Goal: Information Seeking & Learning: Learn about a topic

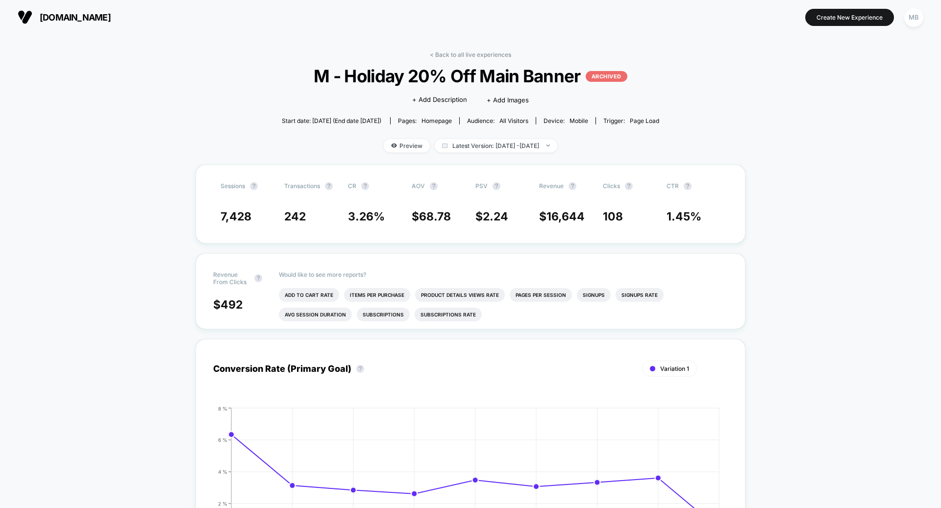
click at [913, 20] on div "MB" at bounding box center [913, 17] width 19 height 19
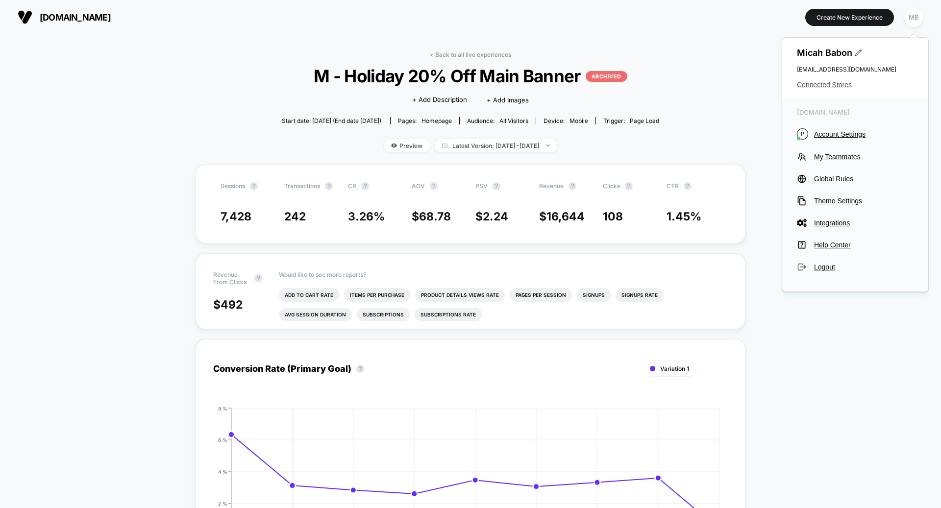
click at [834, 86] on span "Connected Stores" at bounding box center [855, 85] width 117 height 8
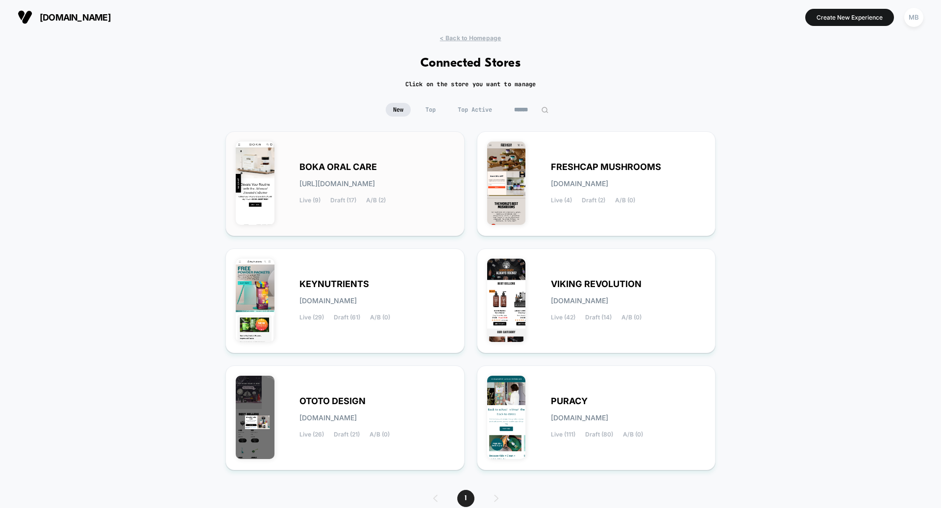
click at [360, 226] on div "BOKA ORAL CARE boka-oral_care.myshopify.com Live (9) Draft (17) A/B (2)" at bounding box center [344, 183] width 239 height 105
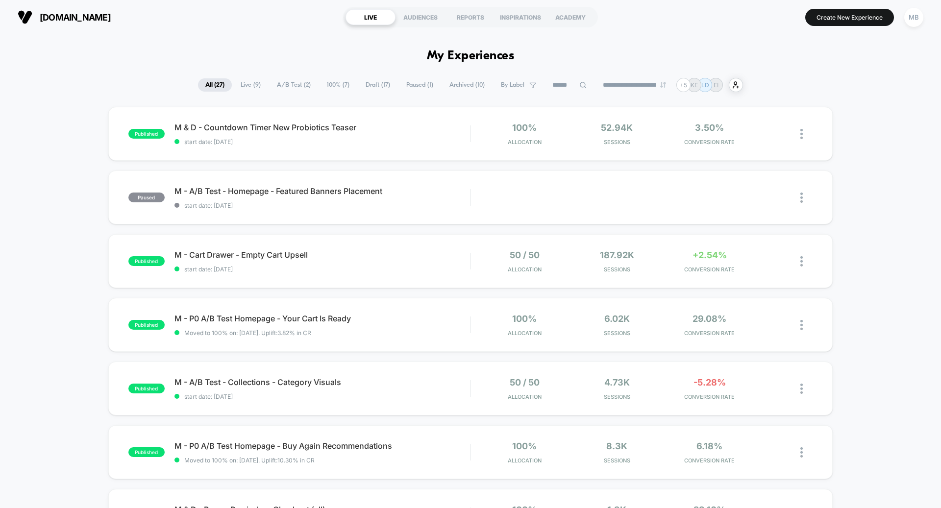
click at [415, 86] on span "Paused ( 1 )" at bounding box center [420, 84] width 42 height 13
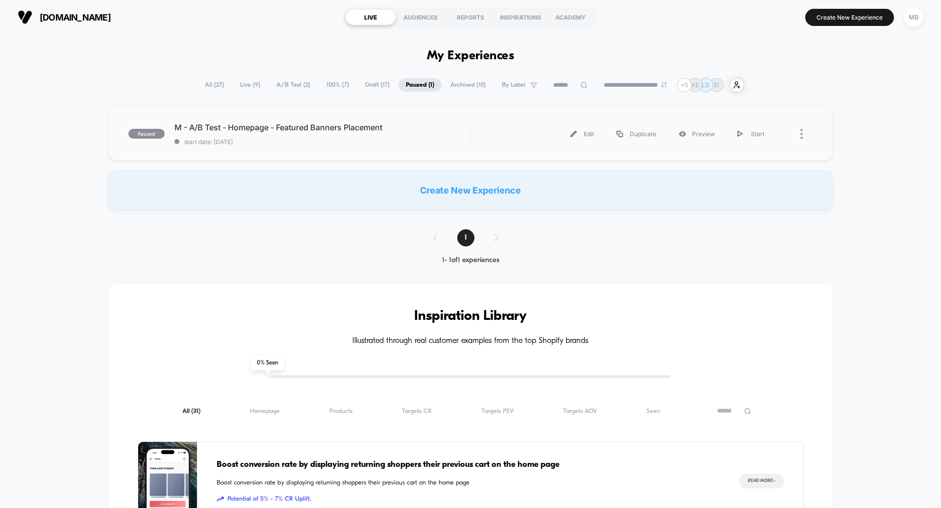
click at [402, 145] on span "start date: 8/8/2025" at bounding box center [322, 141] width 296 height 7
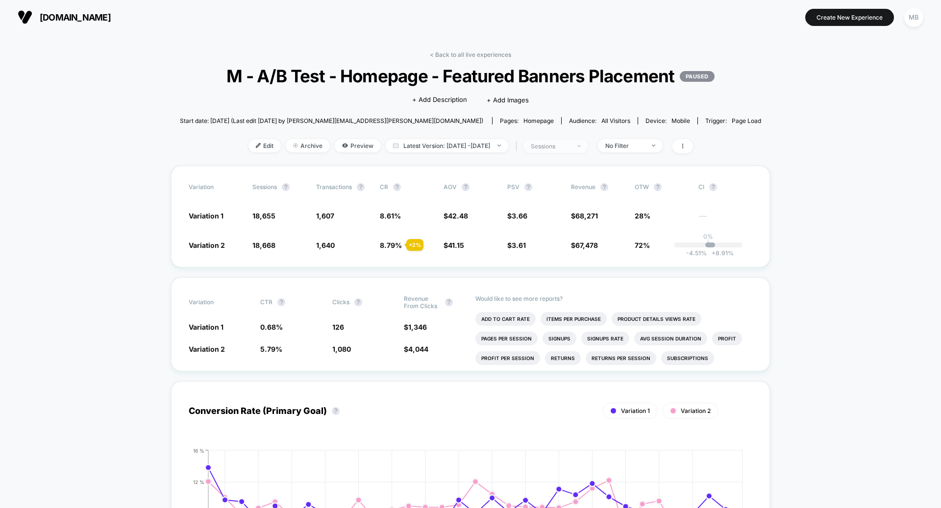
click at [549, 150] on div "sessions" at bounding box center [550, 146] width 39 height 7
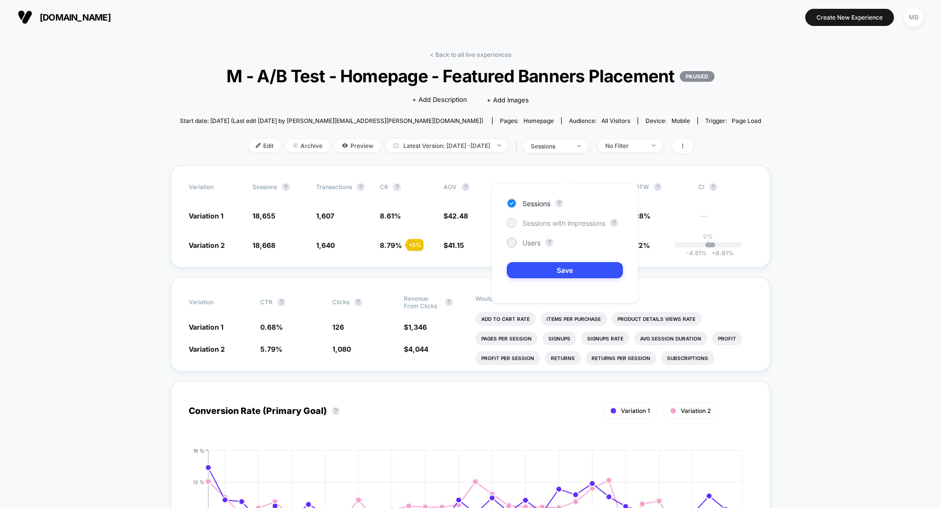
click at [514, 224] on div at bounding box center [511, 222] width 7 height 7
click at [523, 255] on div "Sessions ? Sessions with impressions ? Users ? Save" at bounding box center [565, 243] width 147 height 120
click at [526, 260] on div "Sessions ? Sessions with impressions ? Users ? Save" at bounding box center [565, 243] width 147 height 120
click at [524, 267] on button "Save" at bounding box center [565, 270] width 116 height 16
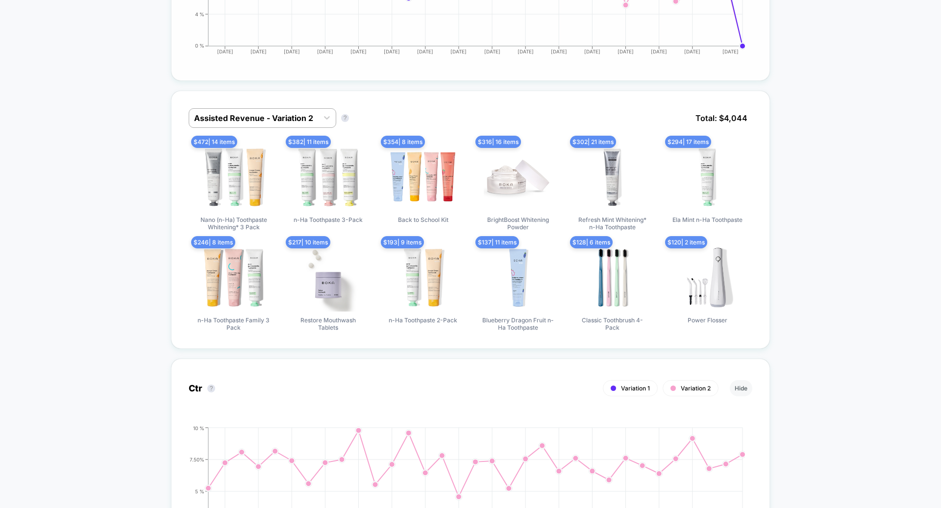
scroll to position [534, 0]
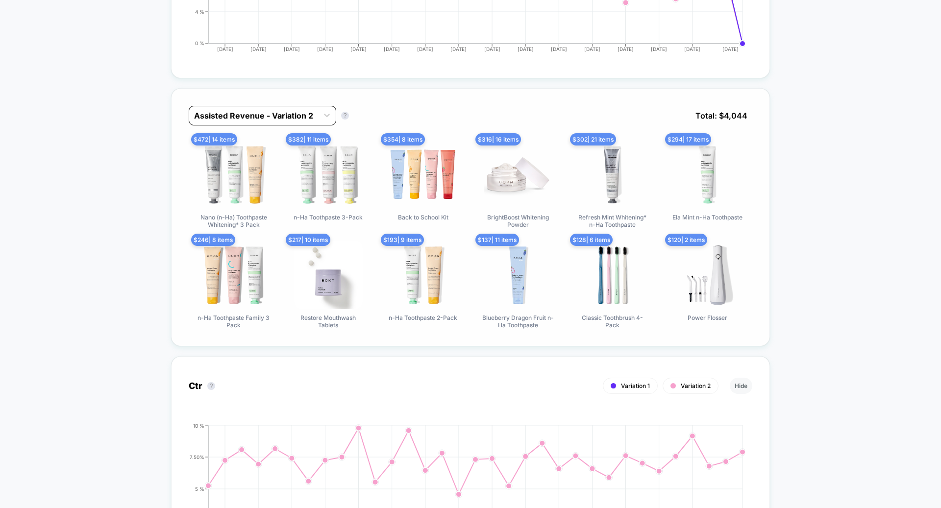
click at [251, 122] on div at bounding box center [253, 116] width 119 height 12
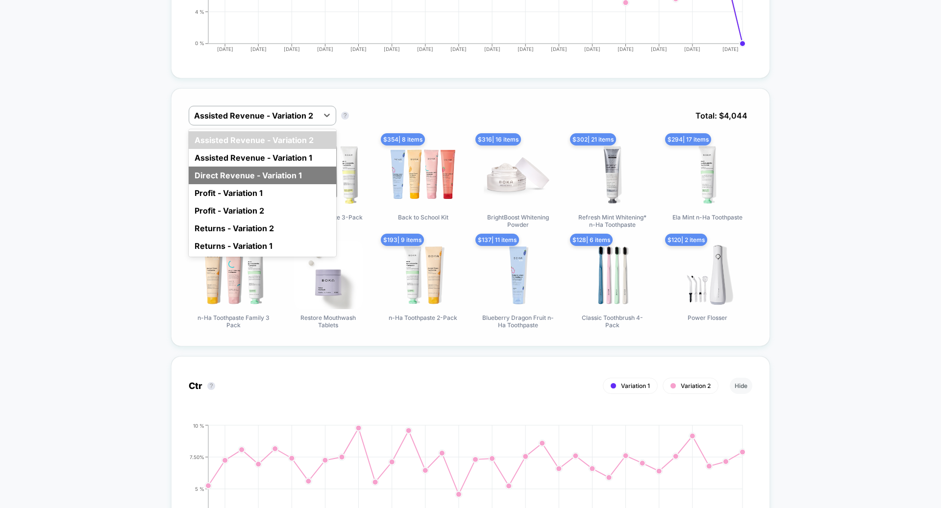
click at [254, 184] on div "Direct Revenue - Variation 1" at bounding box center [263, 176] width 148 height 18
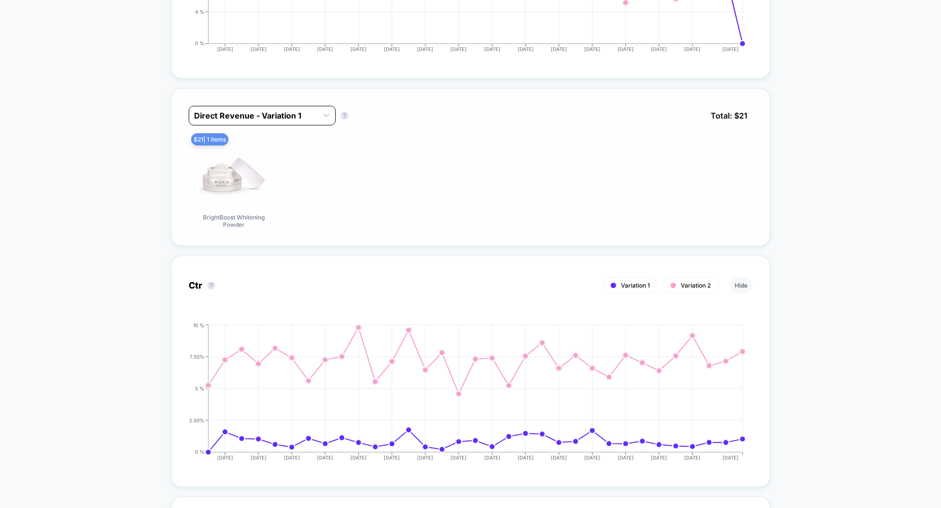
click at [258, 122] on div at bounding box center [253, 116] width 119 height 12
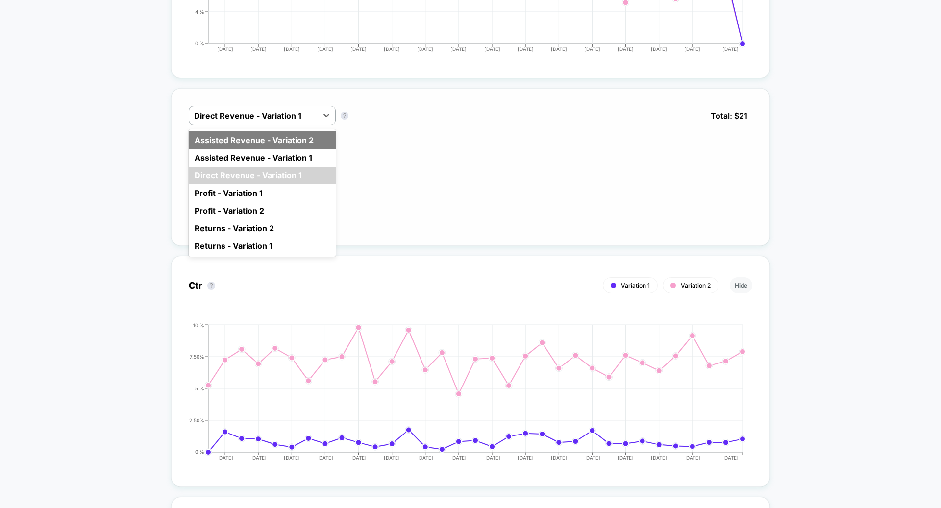
click at [275, 149] on div "Assisted Revenue - Variation 2" at bounding box center [262, 140] width 147 height 18
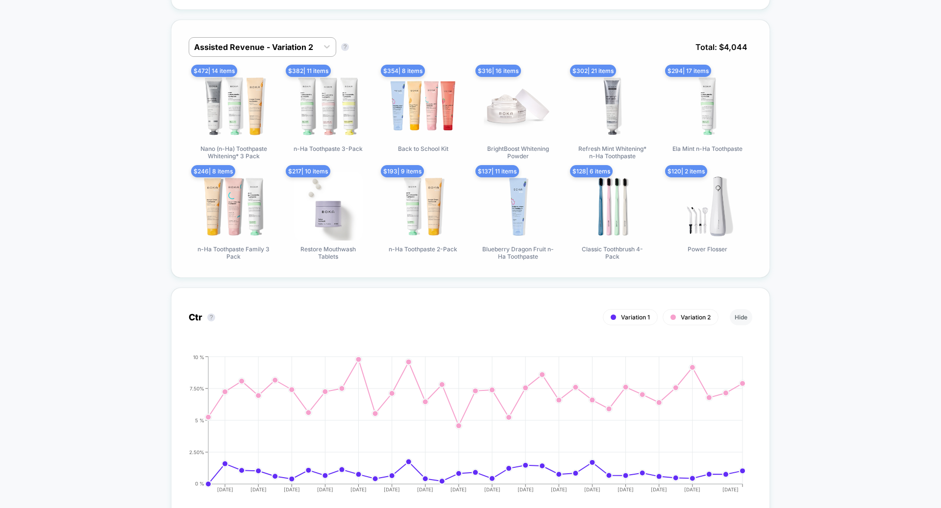
scroll to position [578, 0]
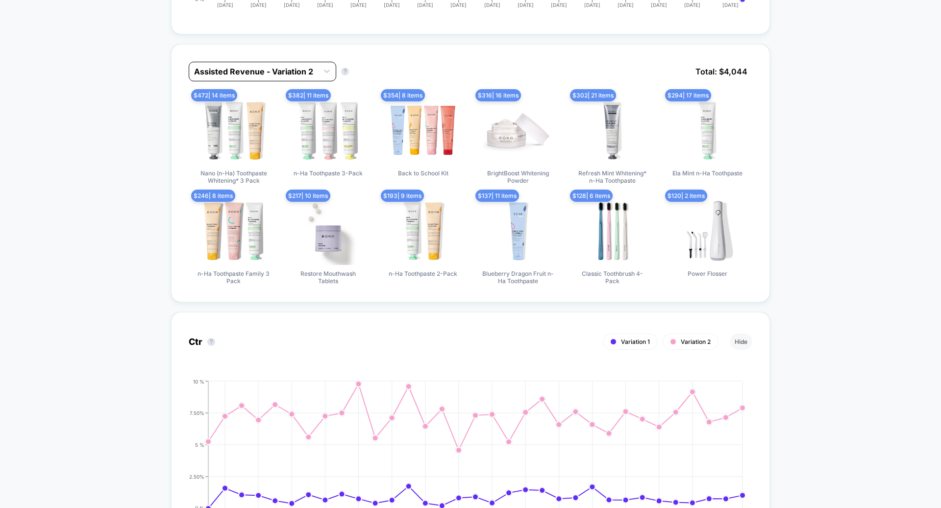
click at [230, 77] on div at bounding box center [253, 72] width 119 height 12
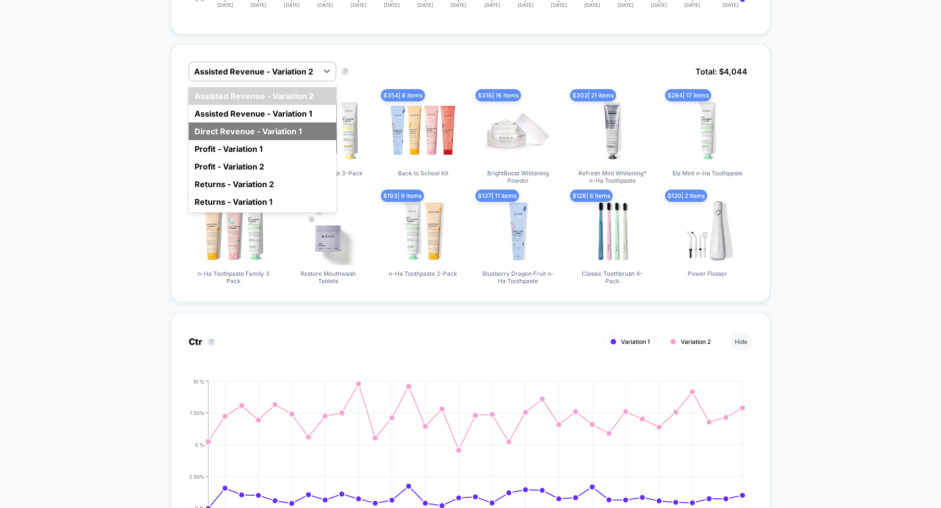
click at [243, 140] on div "Direct Revenue - Variation 1" at bounding box center [263, 132] width 148 height 18
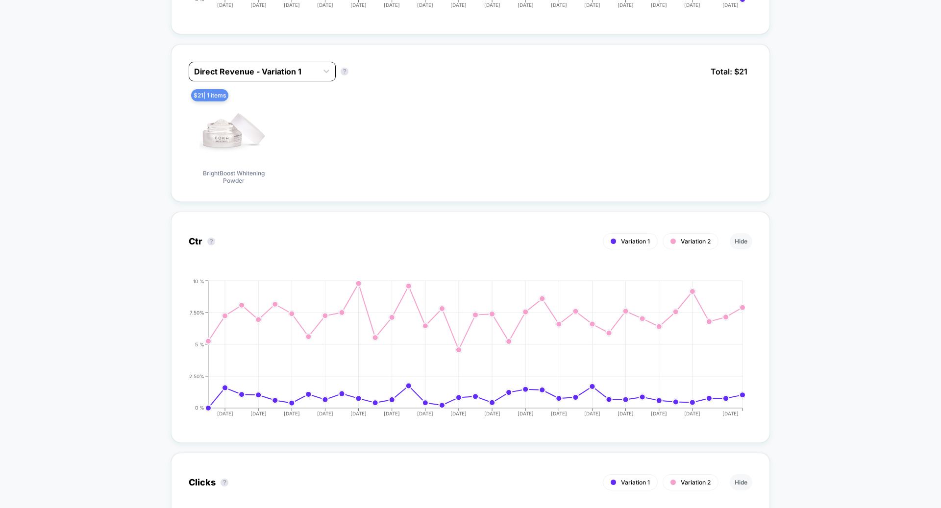
click at [276, 79] on div "Direct Revenue - Variation 1" at bounding box center [253, 72] width 128 height 16
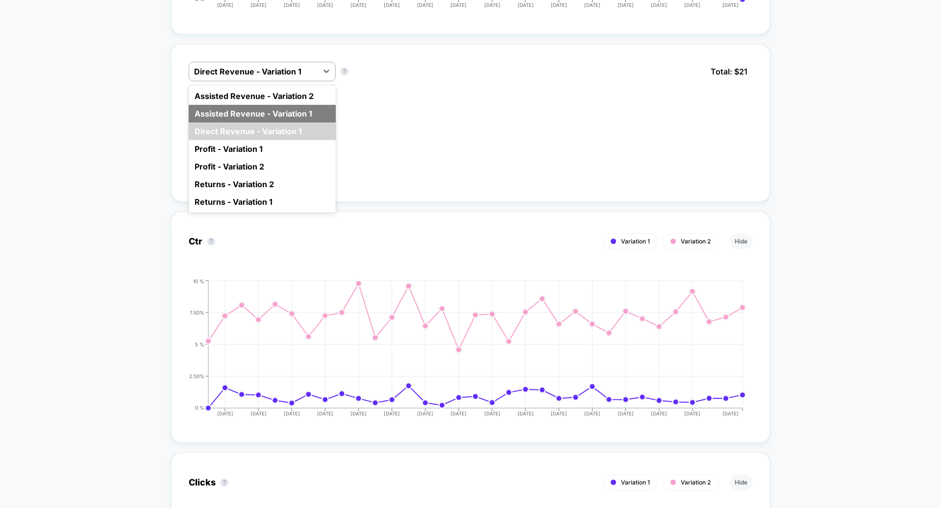
click at [273, 123] on div "Assisted Revenue - Variation 1" at bounding box center [262, 114] width 147 height 18
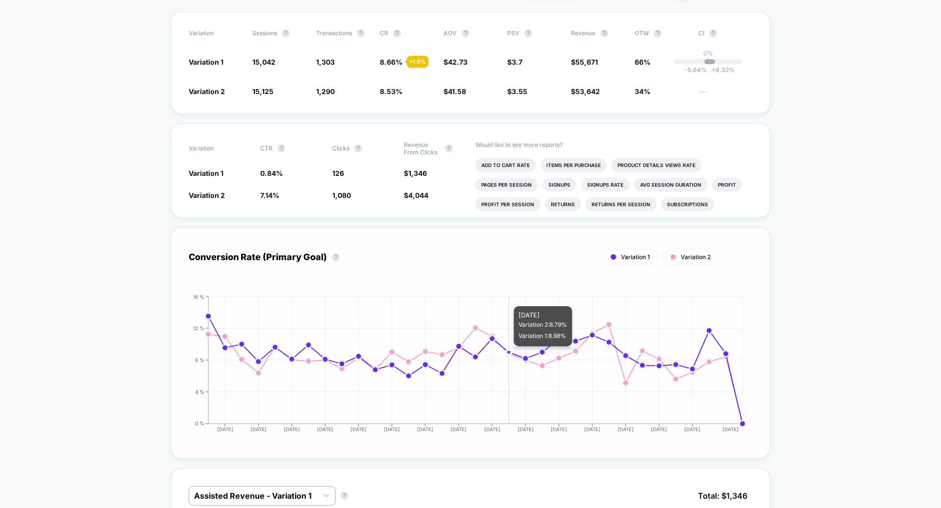
scroll to position [0, 0]
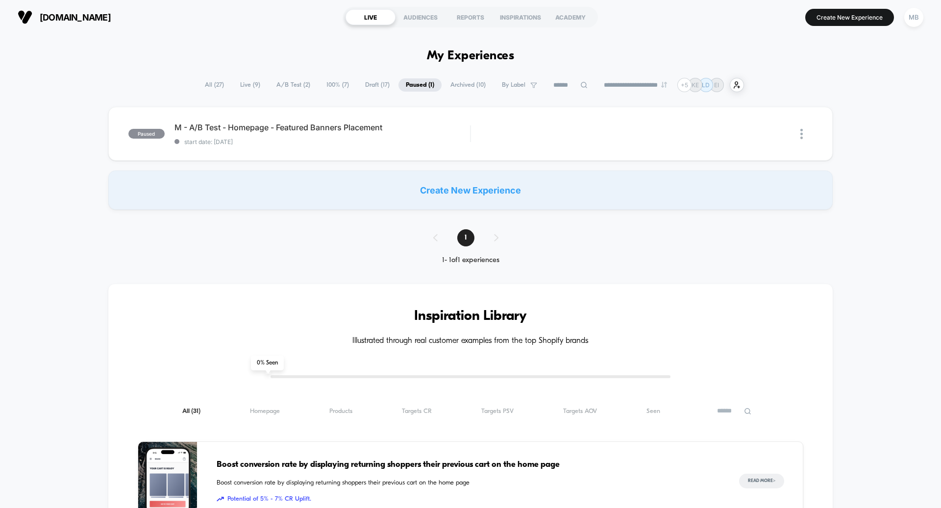
click at [319, 81] on span "100% ( 7 )" at bounding box center [337, 84] width 37 height 13
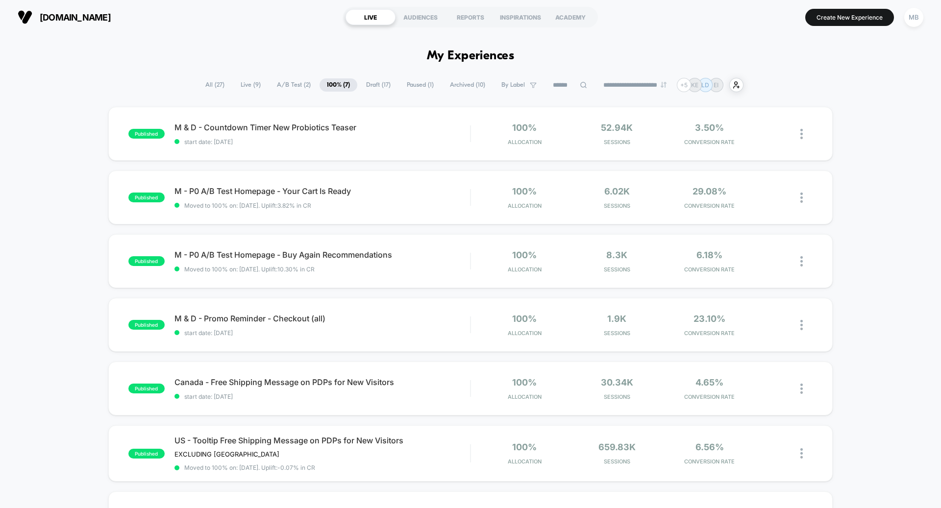
click at [294, 83] on span "A/B Test ( 2 )" at bounding box center [294, 84] width 49 height 13
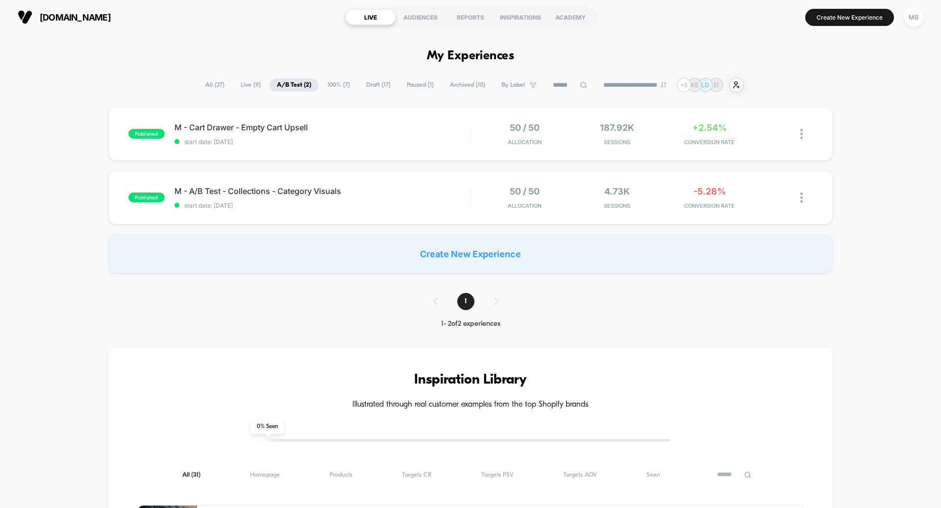
click at [303, 149] on div "published M - Cart Drawer - Empty Cart Upsell start date: 8/13/2025 50 / 50 All…" at bounding box center [470, 134] width 724 height 54
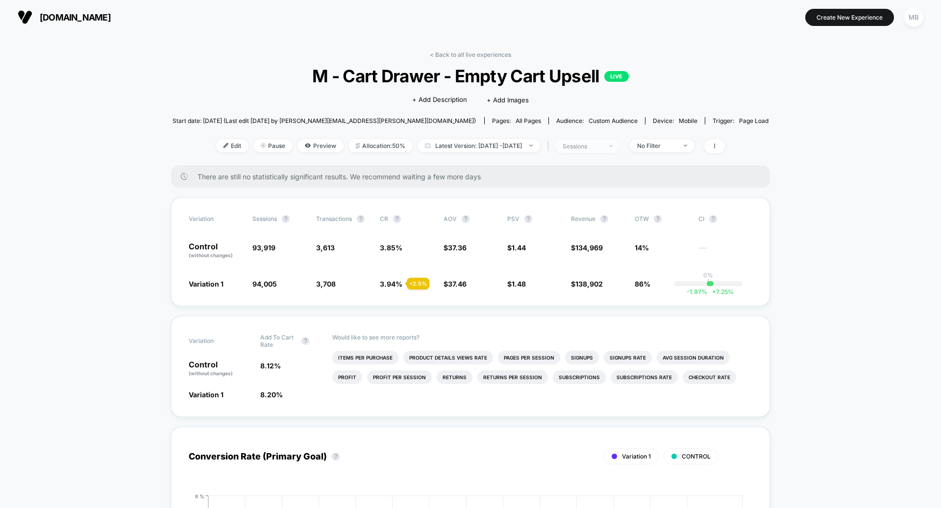
click at [602, 143] on div "sessions" at bounding box center [582, 146] width 39 height 7
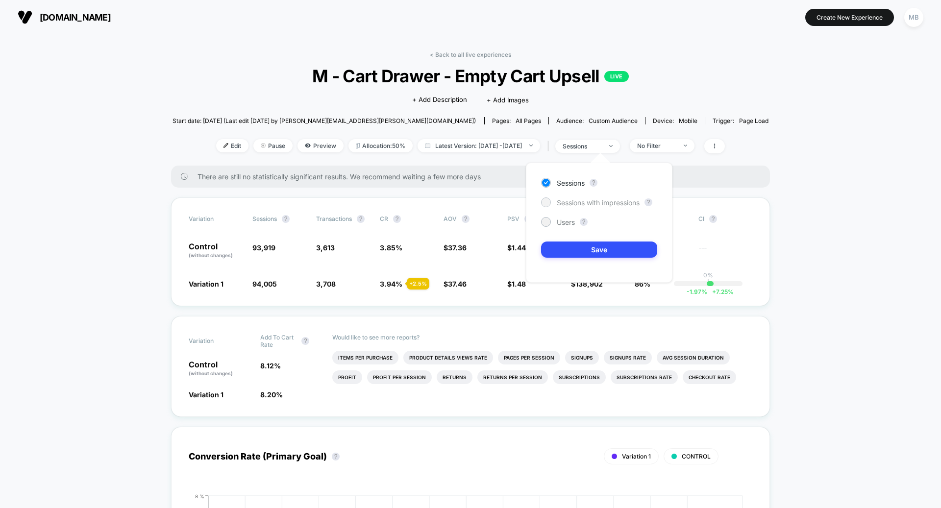
click at [543, 204] on div at bounding box center [546, 203] width 10 height 10
click at [570, 246] on button "Save" at bounding box center [599, 250] width 116 height 16
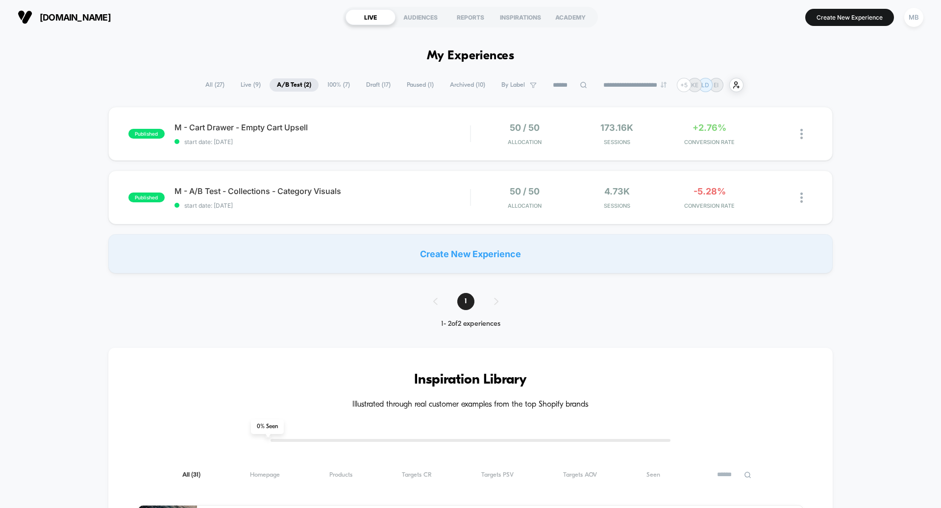
click at [384, 184] on div "published M - A/B Test - Collections - Category Visuals start date: 8/8/2025 50…" at bounding box center [470, 198] width 724 height 54
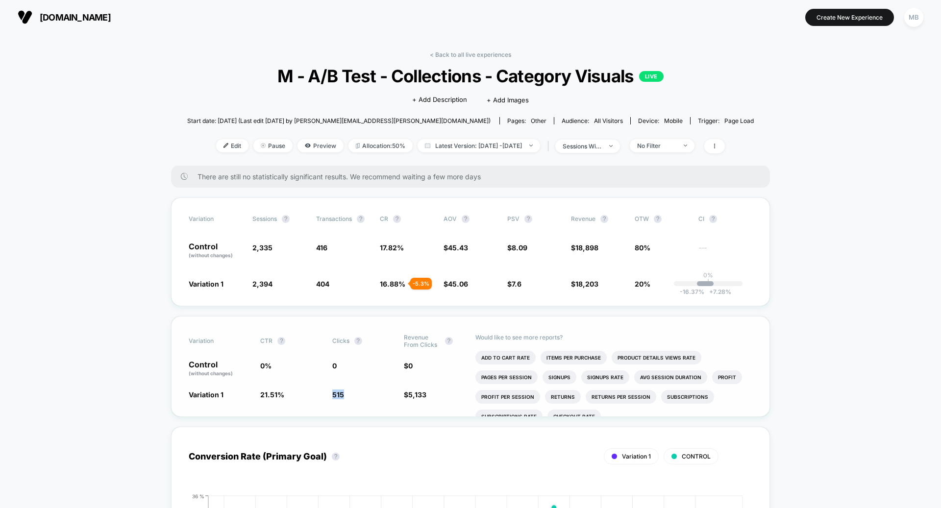
drag, startPoint x: 345, startPoint y: 394, endPoint x: 331, endPoint y: 393, distance: 13.3
click at [331, 393] on div "Variation 1 21.51 % 515 $ 5,133" at bounding box center [471, 395] width 564 height 10
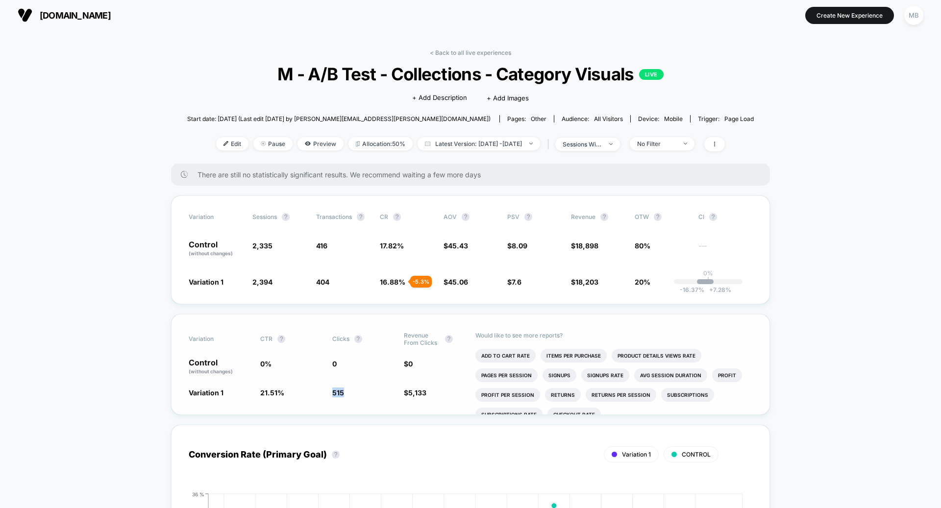
scroll to position [2, 0]
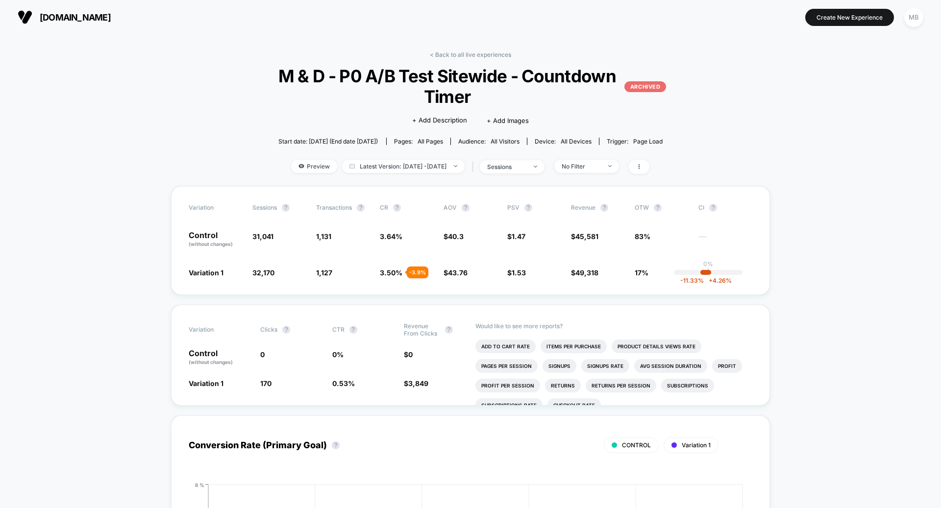
click at [38, 13] on button "boka.com" at bounding box center [64, 17] width 99 height 16
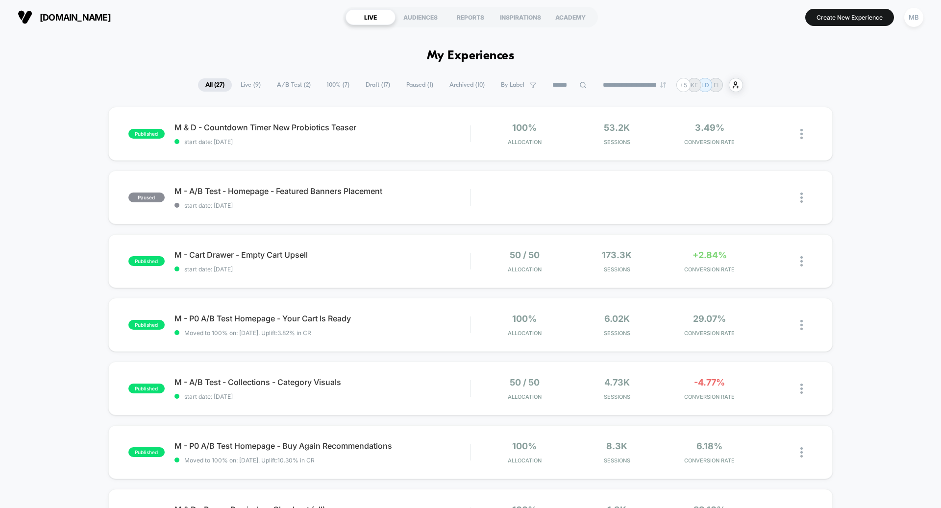
click at [291, 83] on span "A/B Test ( 2 )" at bounding box center [294, 84] width 49 height 13
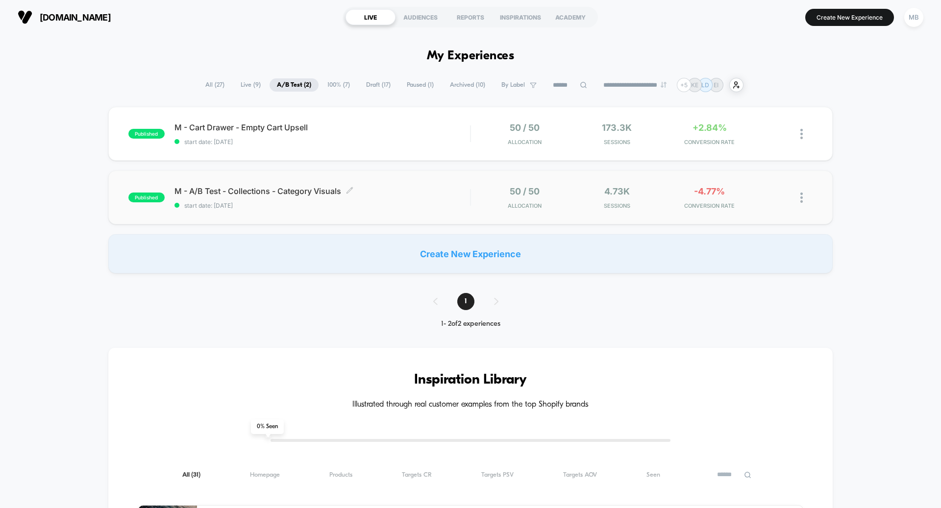
click at [302, 195] on span "M - A/B Test - Collections - Category Visuals Click to edit experience details" at bounding box center [322, 191] width 296 height 10
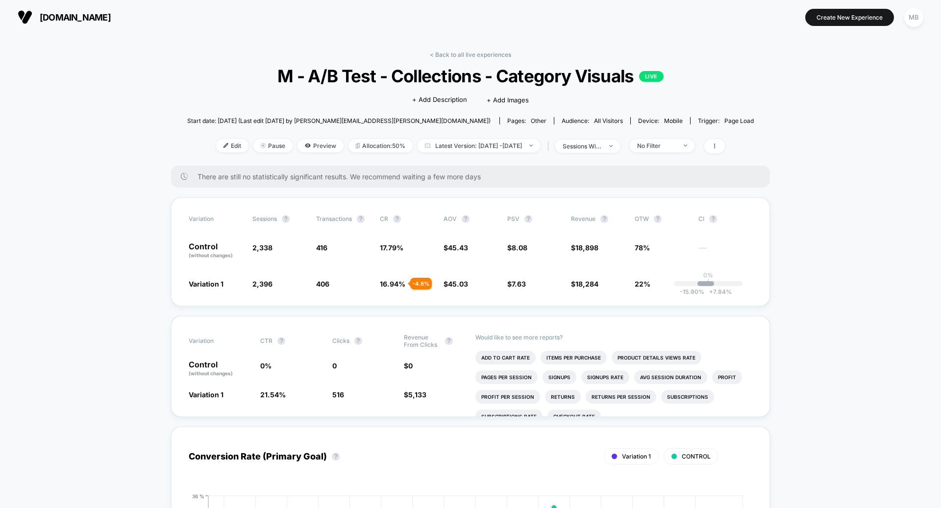
click at [53, 15] on span "boka.com" at bounding box center [75, 17] width 71 height 10
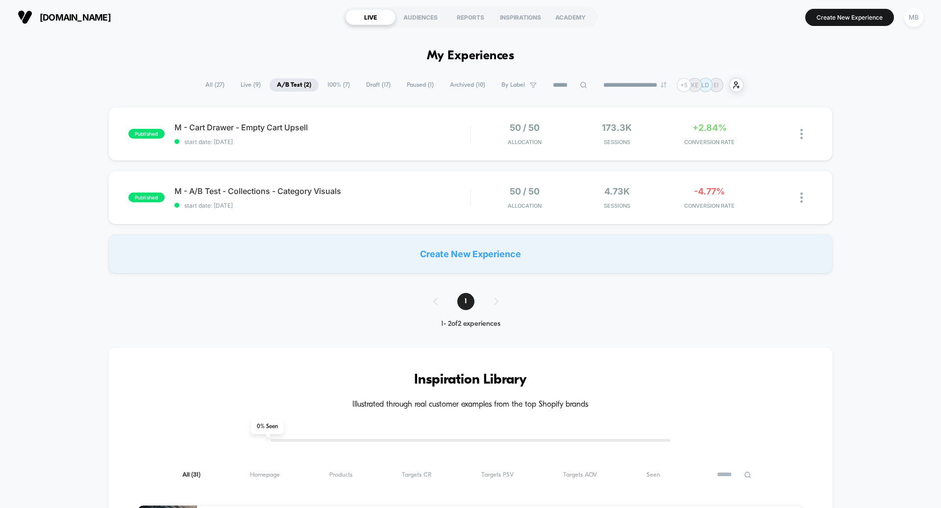
click at [413, 85] on span "Paused ( 1 )" at bounding box center [420, 84] width 42 height 13
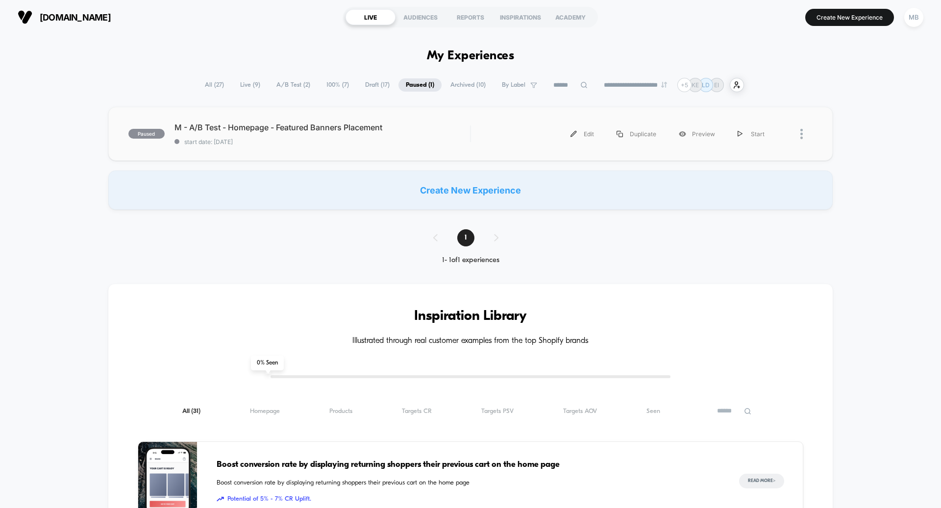
click at [274, 146] on div "paused M - A/B Test - Homepage - Featured Banners Placement start date: 8/8/202…" at bounding box center [470, 134] width 724 height 54
click at [275, 86] on span "A/B Test ( 2 )" at bounding box center [293, 84] width 49 height 13
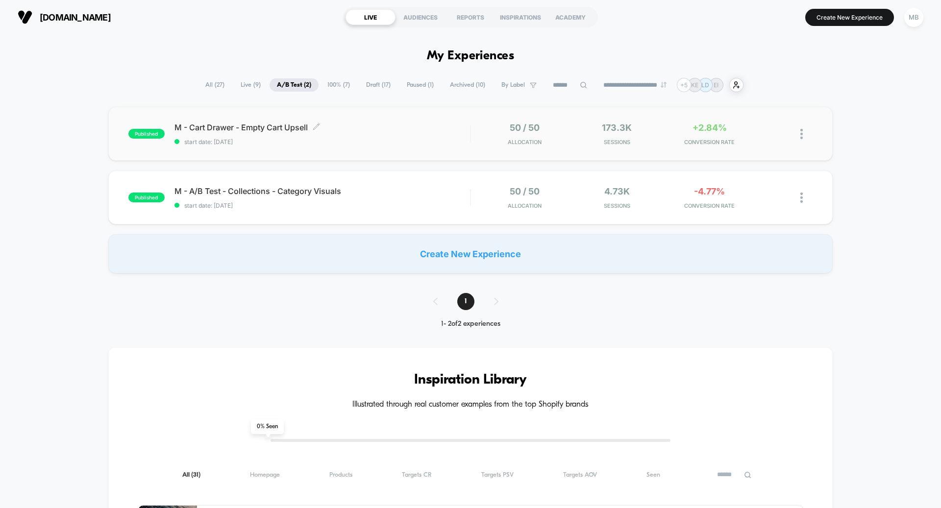
click at [308, 143] on span "start date: 8/13/2025" at bounding box center [322, 141] width 296 height 7
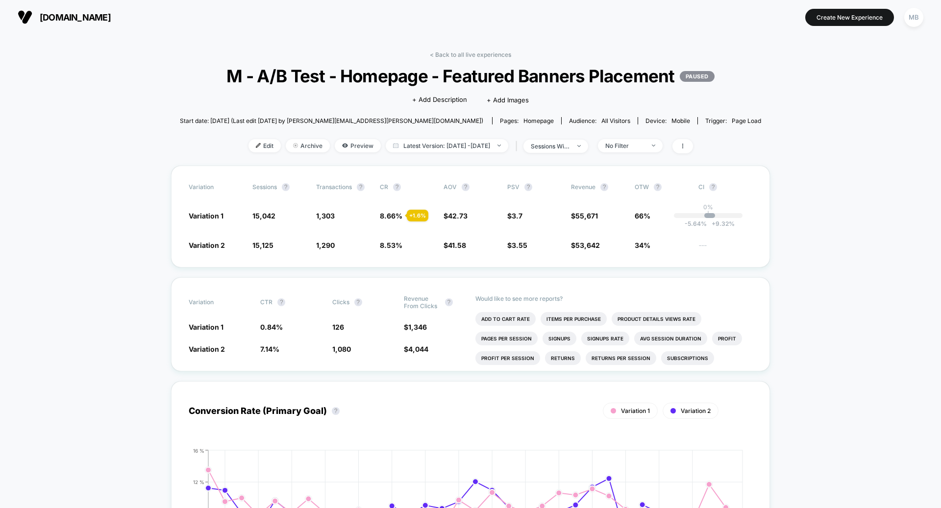
click at [550, 166] on div "< Back to all live experiences M - A/B Test - Homepage - Featured Banners Place…" at bounding box center [470, 108] width 581 height 115
click at [552, 153] on span "sessions with impression" at bounding box center [555, 146] width 65 height 13
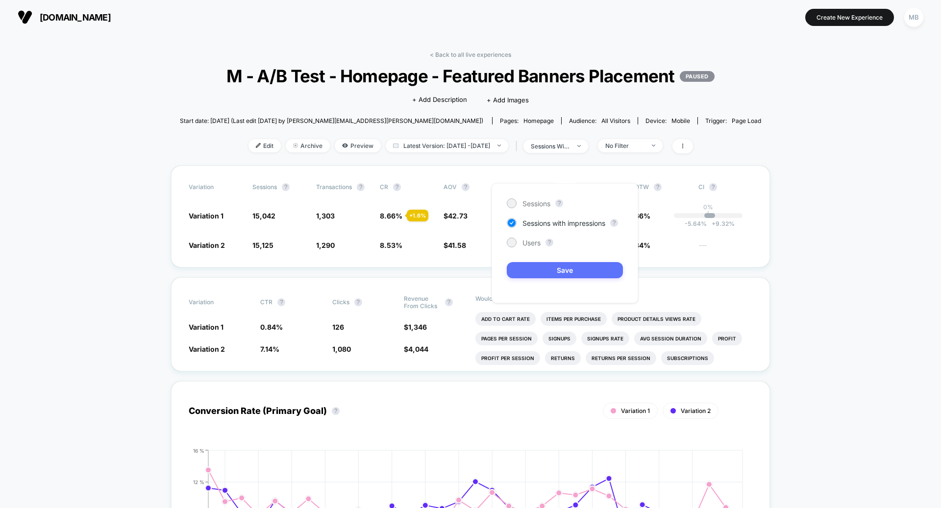
click at [554, 265] on button "Save" at bounding box center [565, 270] width 116 height 16
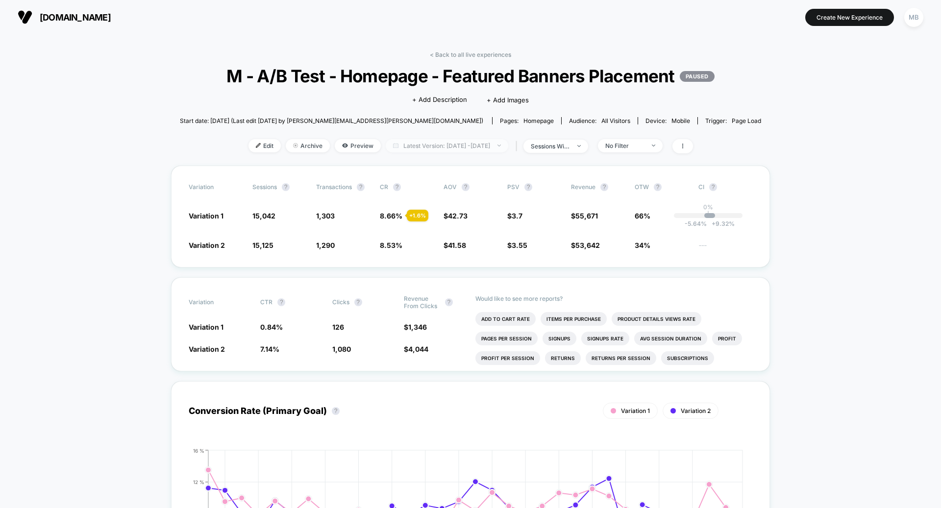
click at [462, 152] on span "Latest Version: Aug 8, 2025 - Sep 11, 2025" at bounding box center [447, 145] width 123 height 13
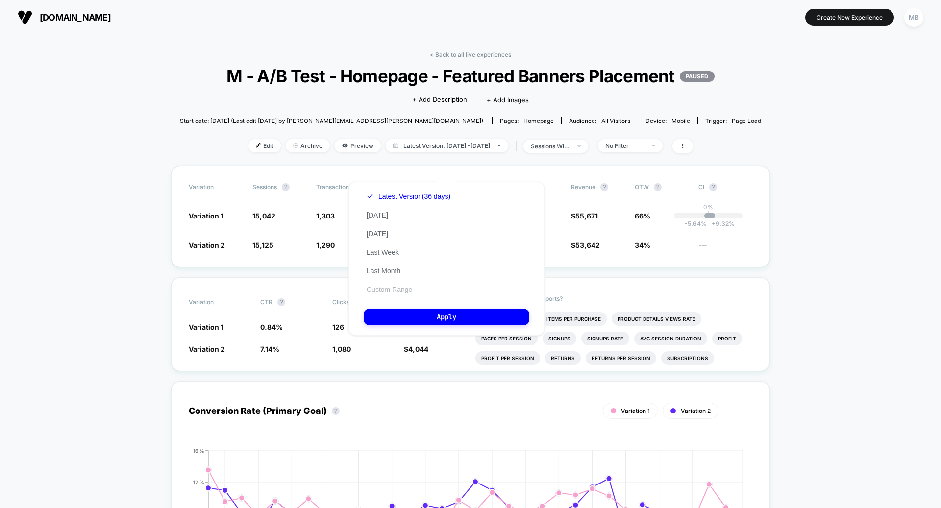
click at [389, 287] on button "Custom Range" at bounding box center [389, 289] width 51 height 9
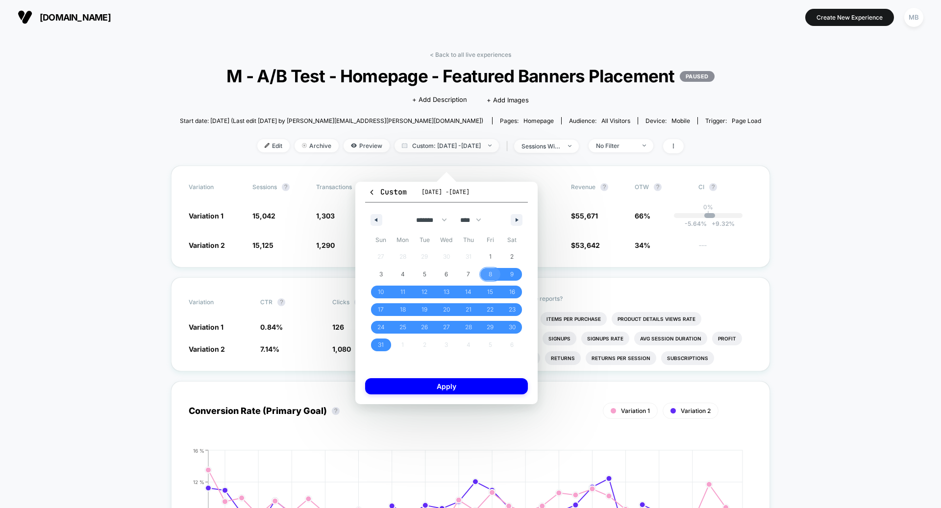
click at [491, 278] on span "8" at bounding box center [490, 275] width 3 height 18
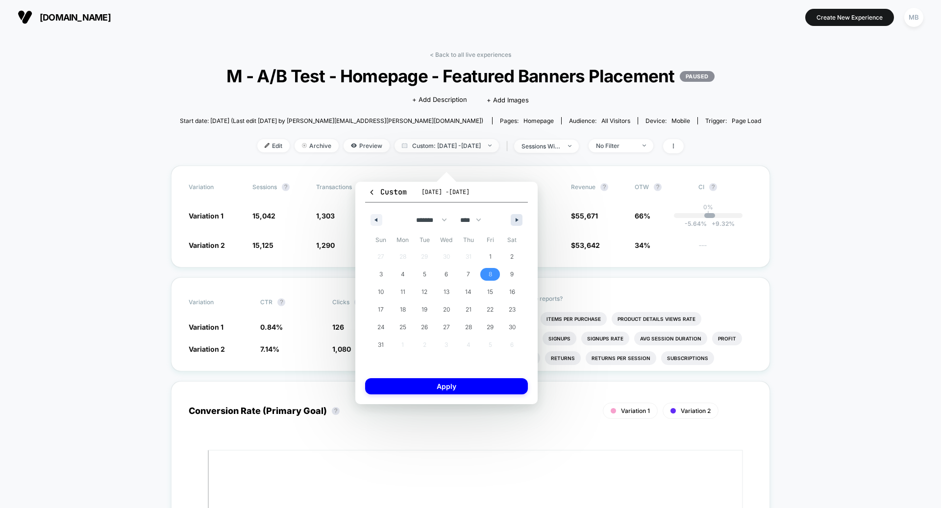
click at [517, 216] on button "button" at bounding box center [517, 220] width 12 height 12
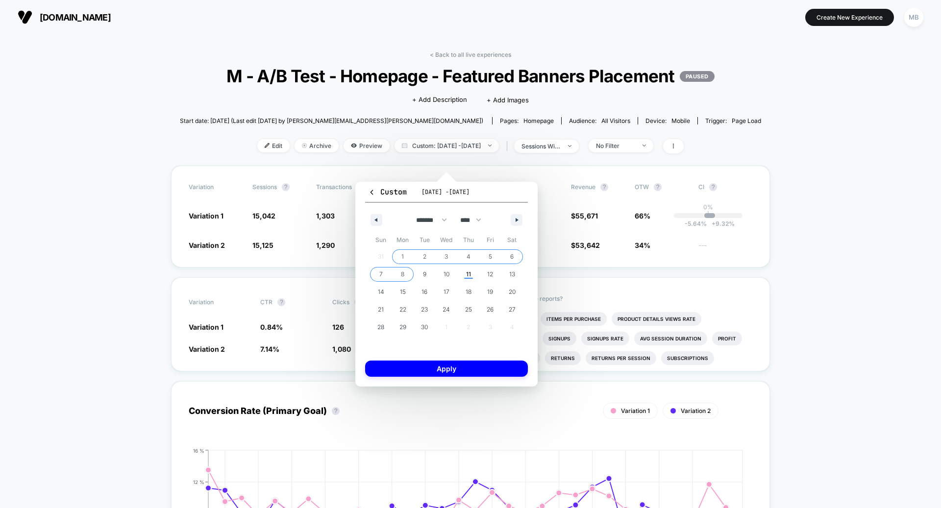
click at [407, 272] on span "8" at bounding box center [403, 274] width 22 height 13
select select "*"
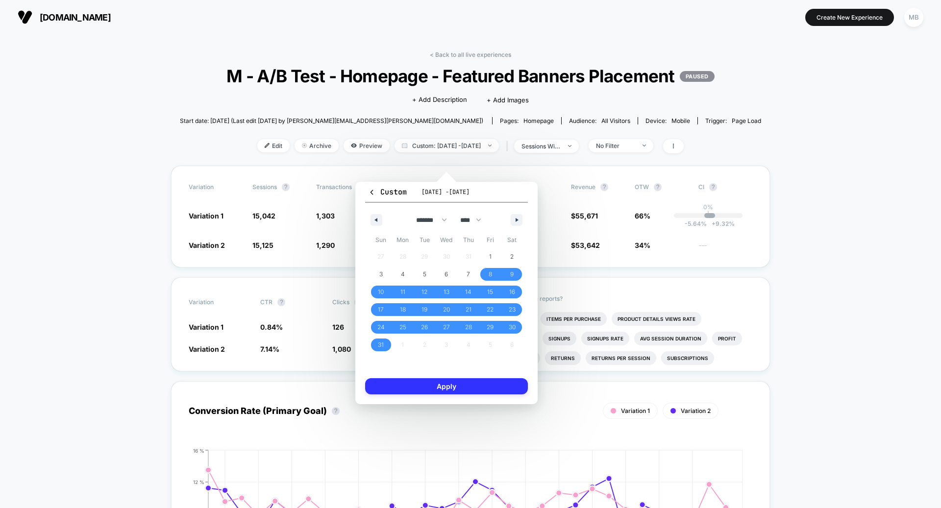
click at [502, 386] on button "Apply" at bounding box center [446, 386] width 163 height 16
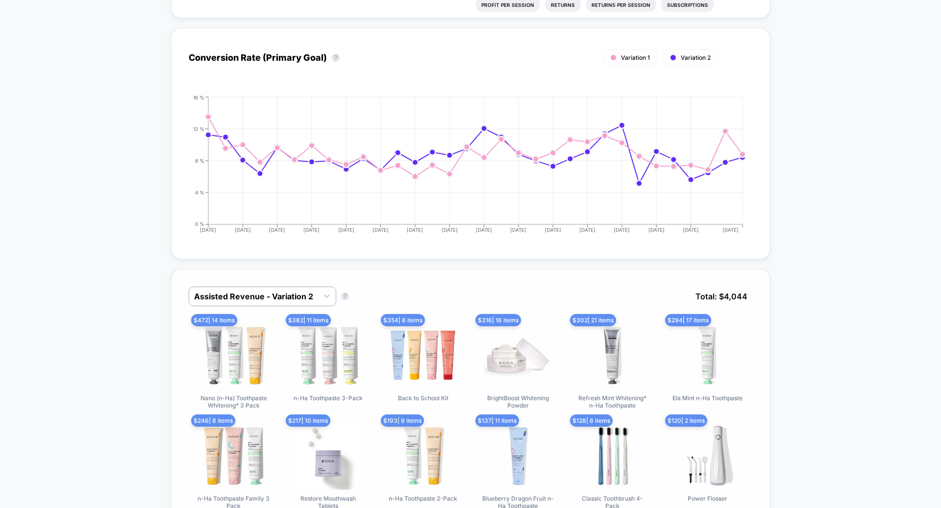
scroll to position [356, 0]
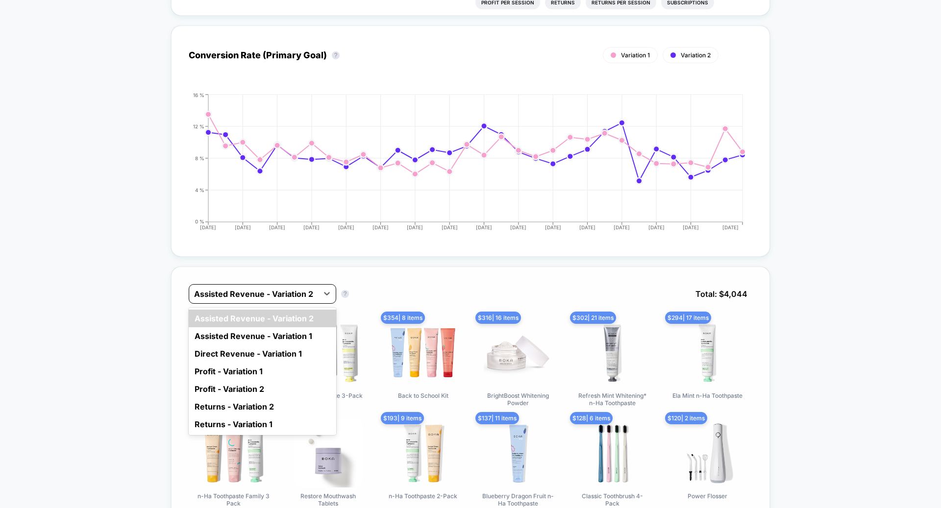
click at [293, 300] on div at bounding box center [253, 294] width 119 height 12
click at [283, 363] on div "Direct Revenue - Variation 1" at bounding box center [263, 354] width 148 height 18
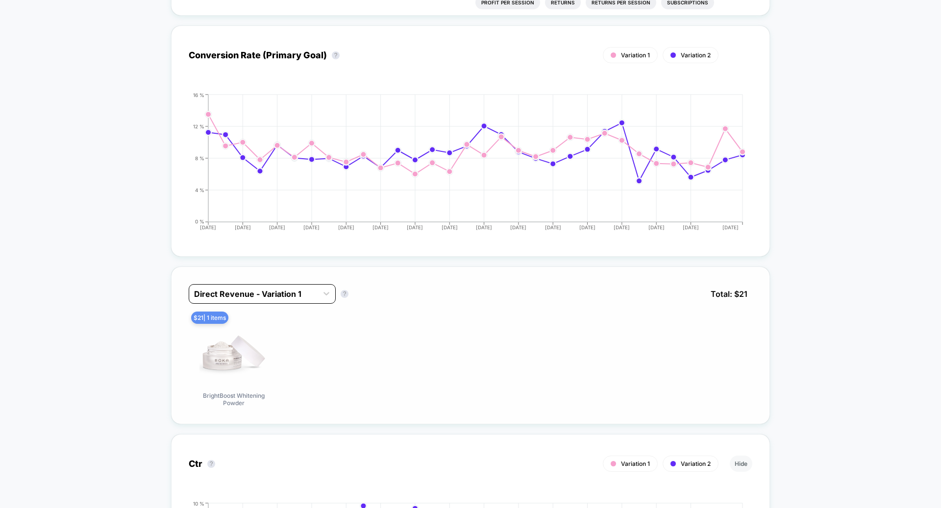
click at [291, 302] on div "Direct Revenue - Variation 1" at bounding box center [253, 294] width 128 height 16
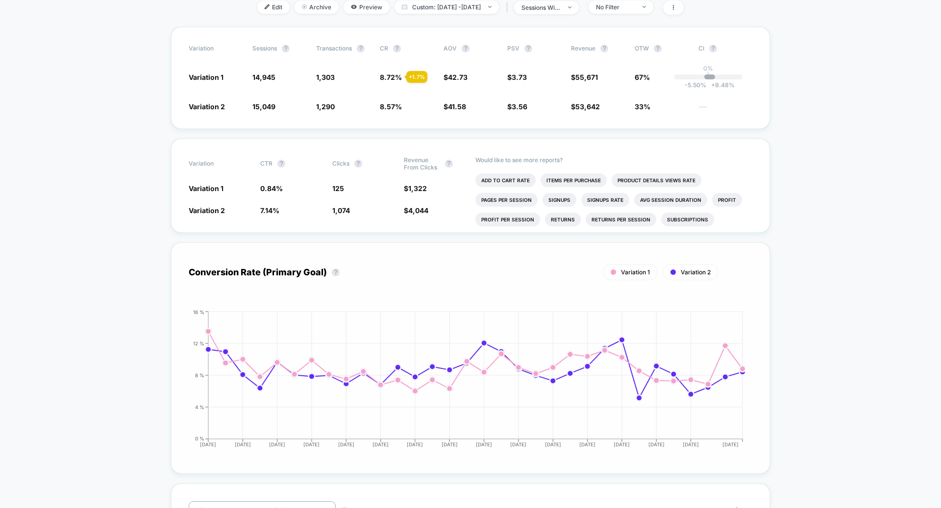
scroll to position [0, 0]
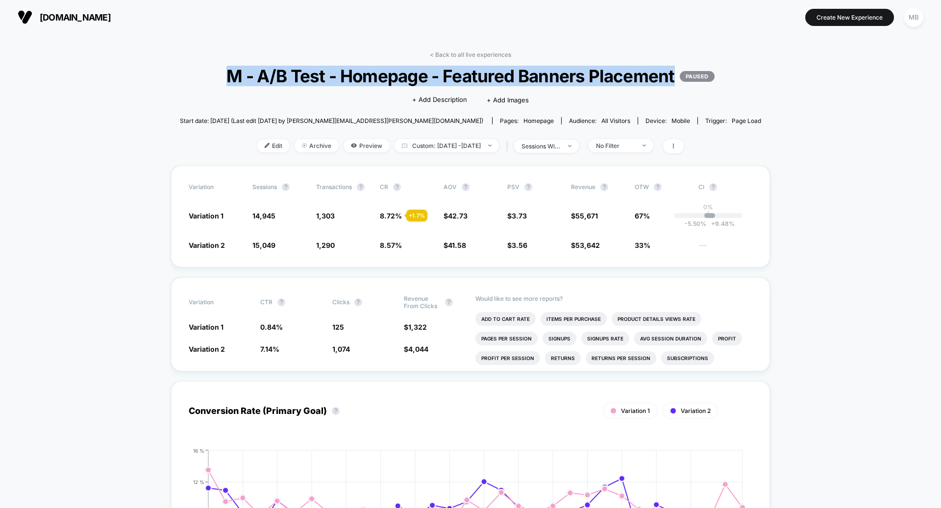
drag, startPoint x: 517, startPoint y: 86, endPoint x: 290, endPoint y: 63, distance: 228.6
click at [290, 63] on div "< Back to all live experiences M - A/B Test - Homepage - Featured Banners Place…" at bounding box center [470, 108] width 581 height 115
copy div "M - A/B Test - Homepage - Featured Banners Placement"
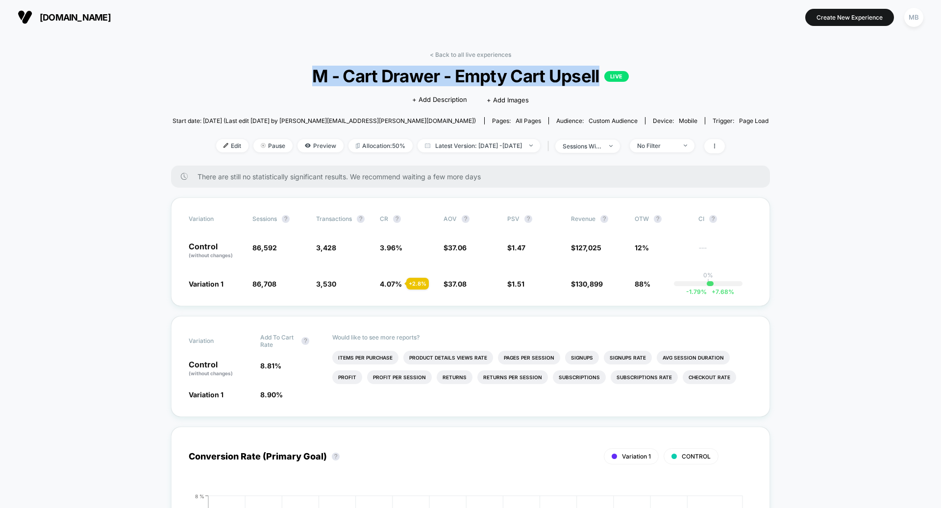
drag, startPoint x: 320, startPoint y: 77, endPoint x: 601, endPoint y: 79, distance: 281.8
click at [601, 79] on span "M - Cart Drawer - Empty Cart Upsell LIVE" at bounding box center [470, 76] width 537 height 21
copy span "M - Cart Drawer - Empty Cart Upsell"
